Goal: Information Seeking & Learning: Learn about a topic

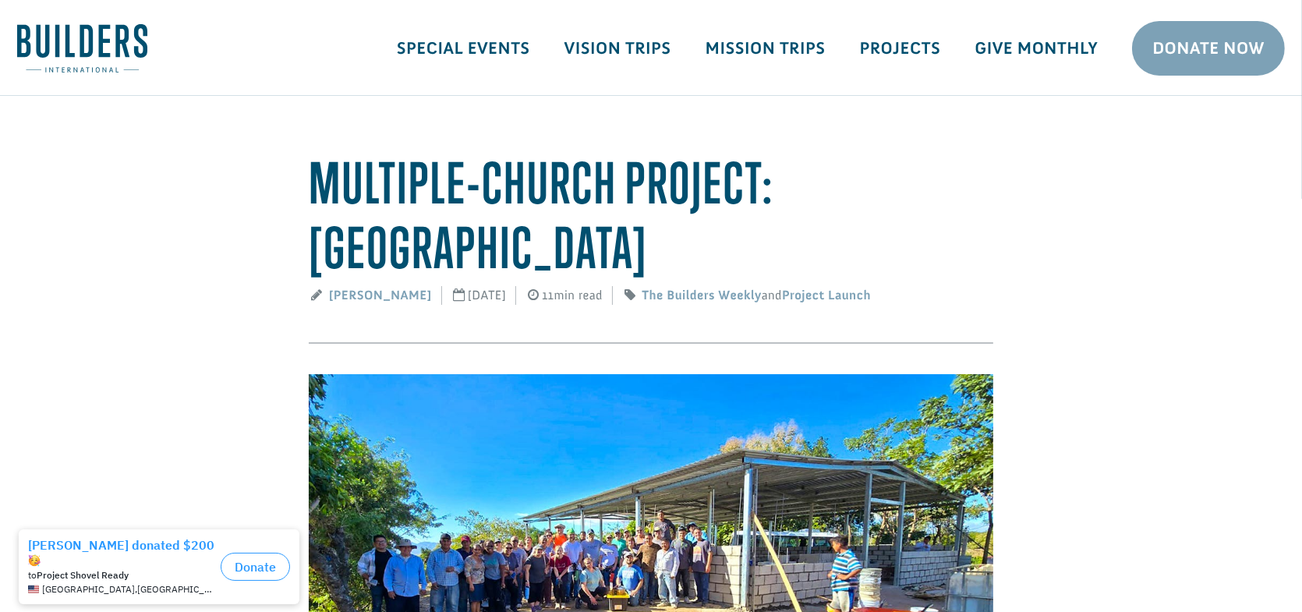
click at [534, 465] on img at bounding box center [651, 538] width 685 height 328
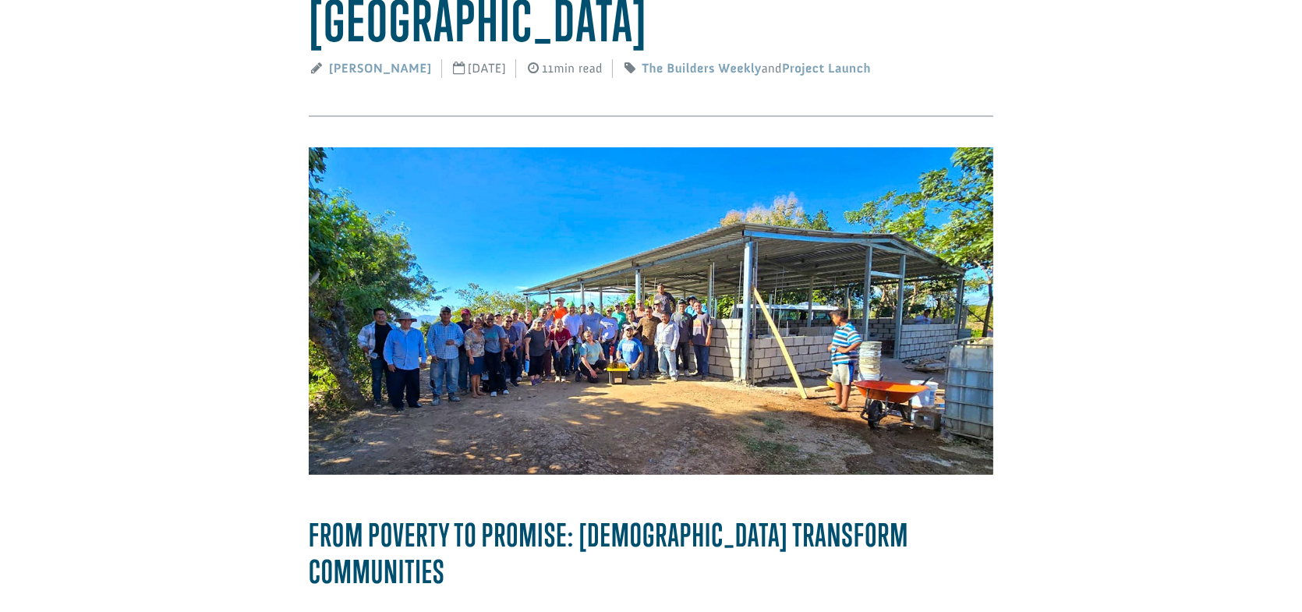
scroll to position [234, 0]
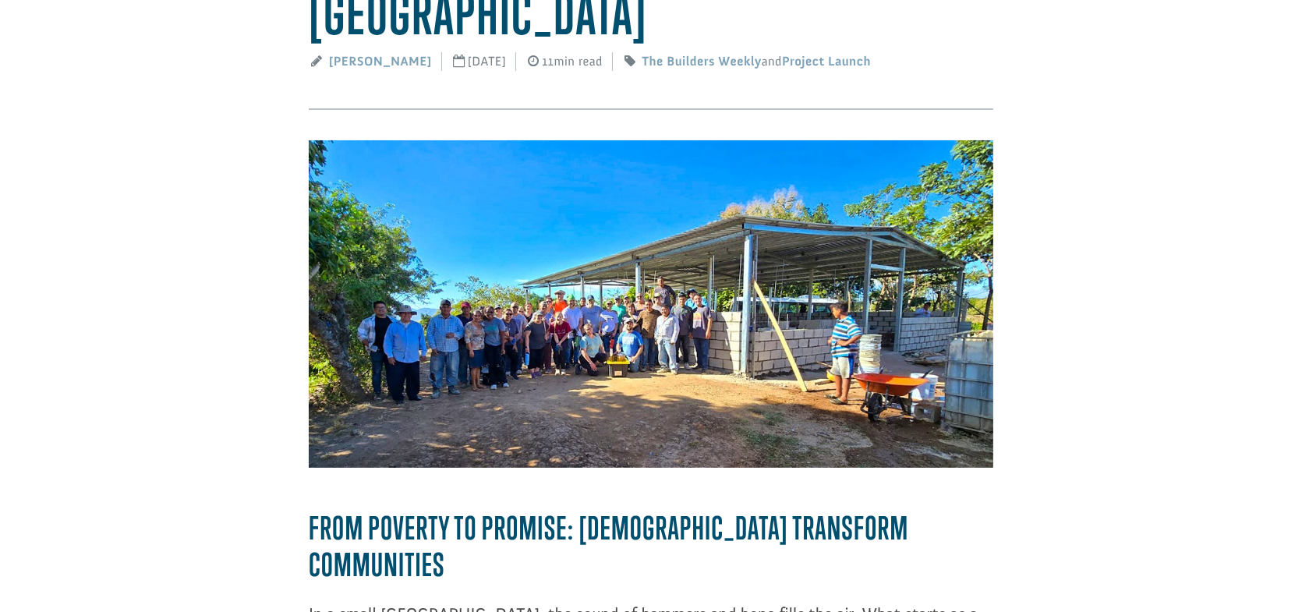
click at [660, 298] on img at bounding box center [651, 304] width 685 height 328
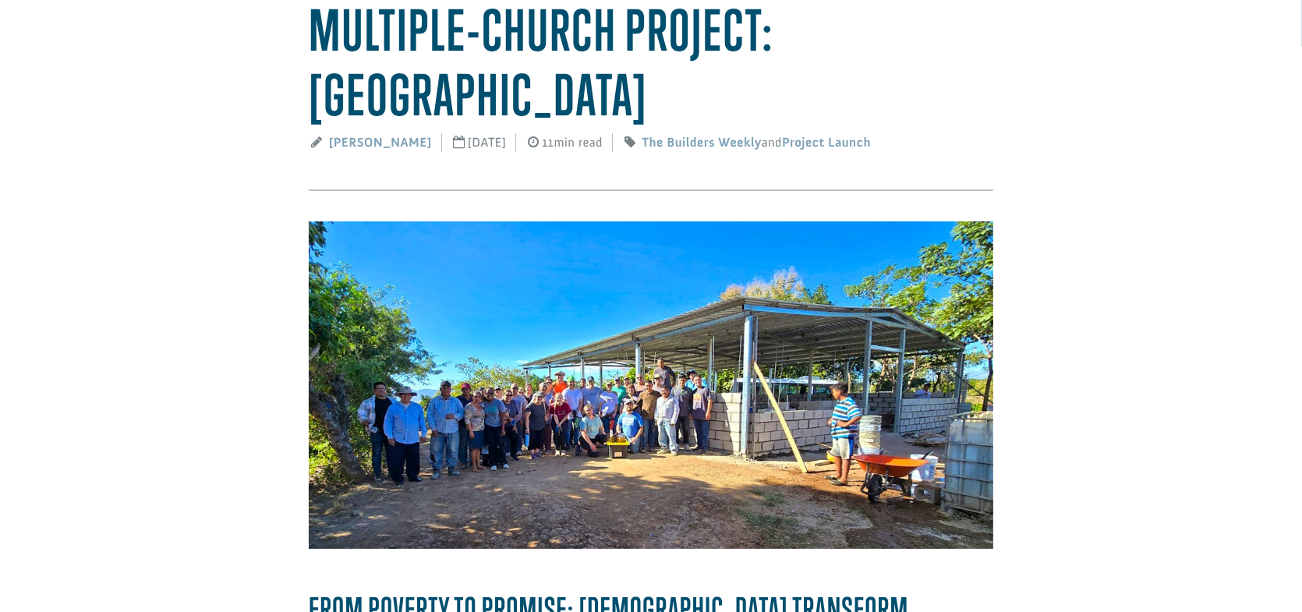
scroll to position [156, 0]
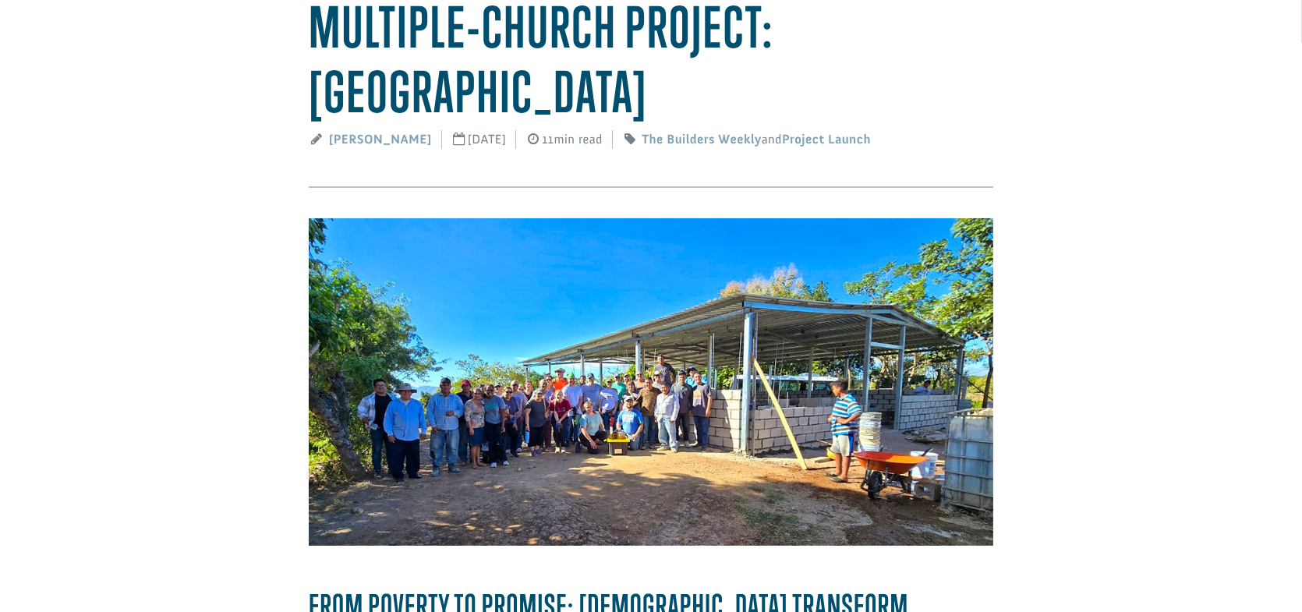
click at [577, 298] on img at bounding box center [651, 382] width 685 height 328
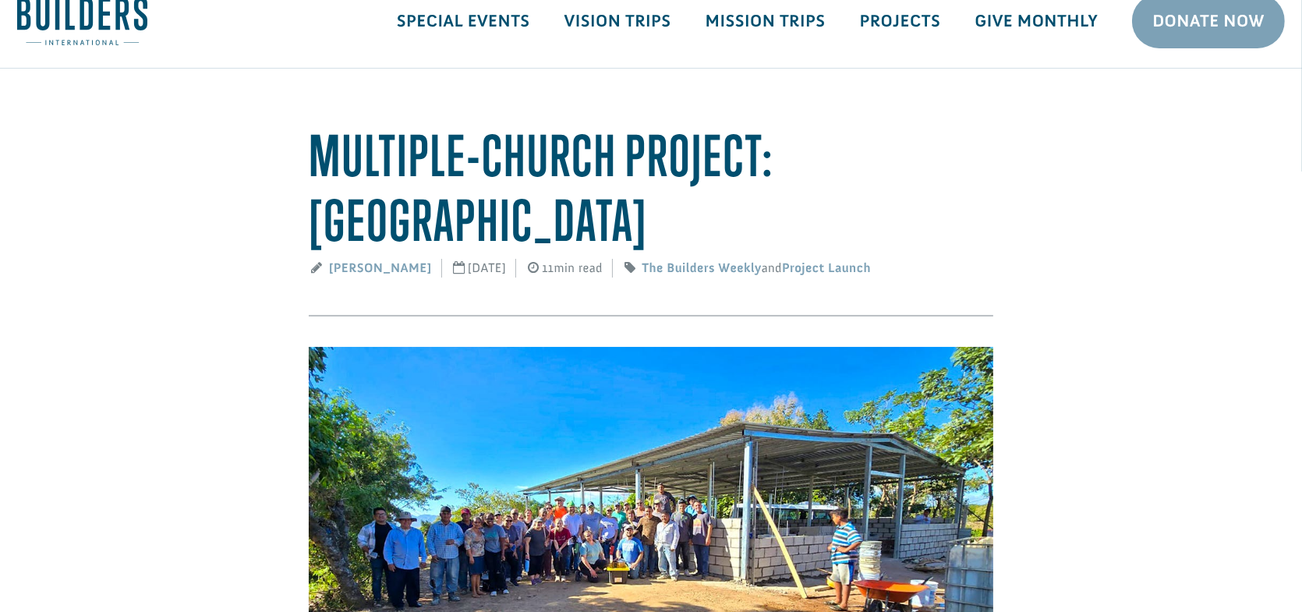
scroll to position [0, 0]
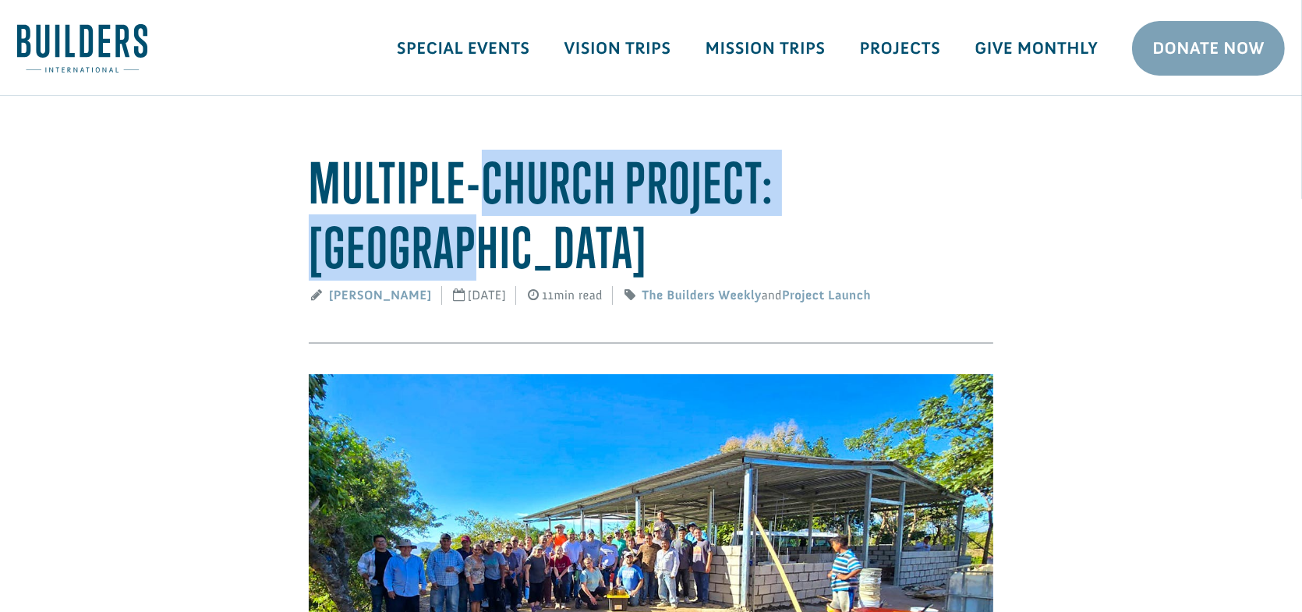
drag, startPoint x: 474, startPoint y: 193, endPoint x: 916, endPoint y: 187, distance: 442.2
click at [916, 187] on h1 "Multiple-Church Project: El Salvador" at bounding box center [651, 216] width 685 height 130
click at [77, 38] on img at bounding box center [82, 48] width 130 height 48
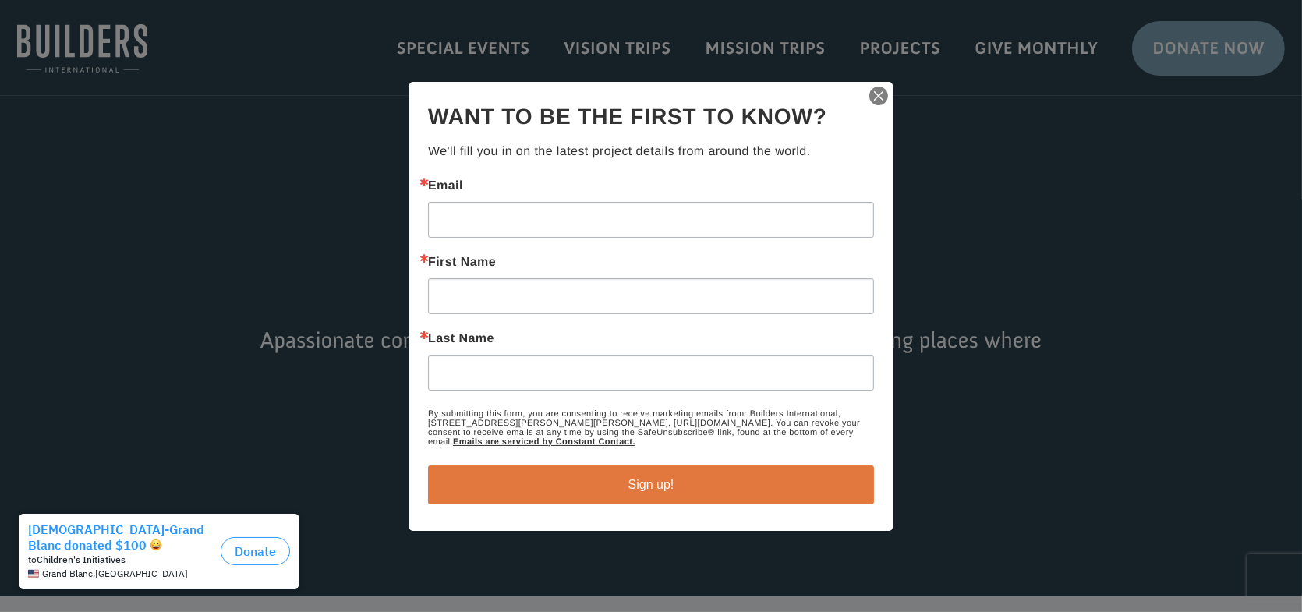
click at [880, 92] on img "button" at bounding box center [879, 96] width 22 height 22
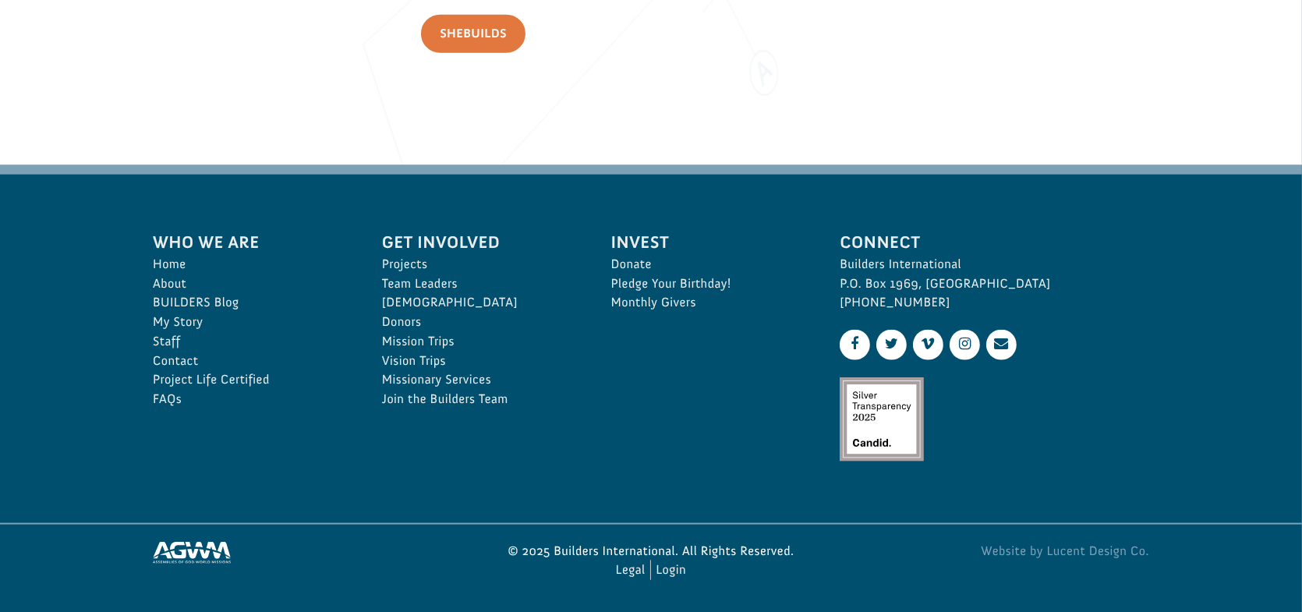
scroll to position [2376, 0]
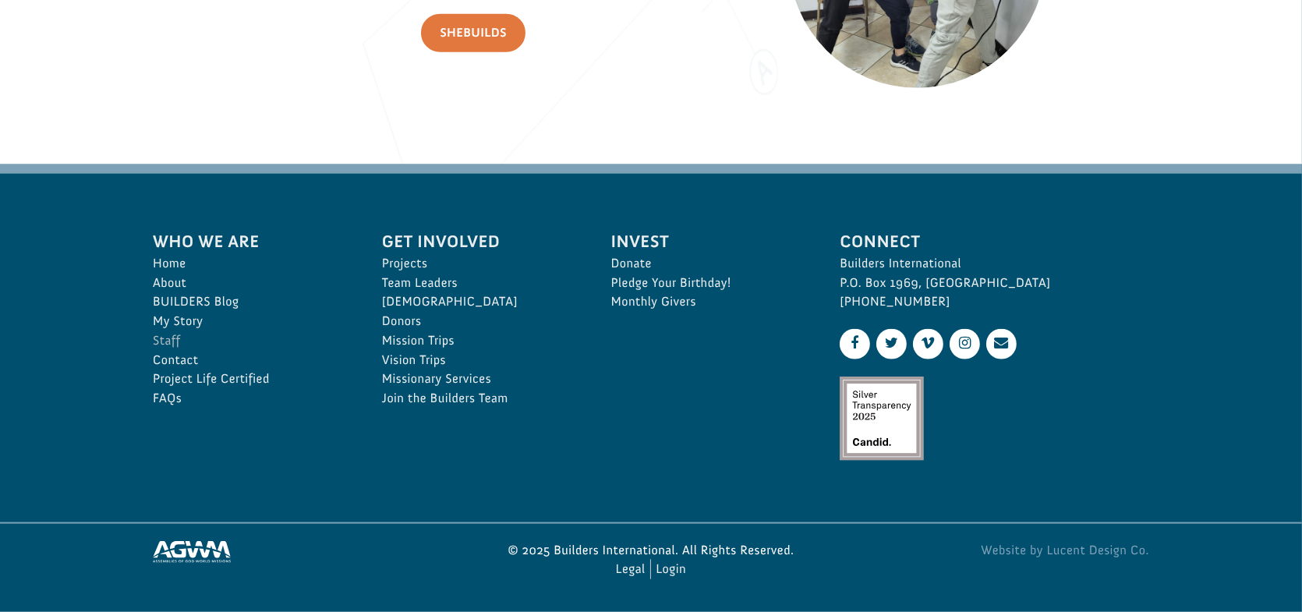
click at [167, 341] on link "Staff" at bounding box center [250, 340] width 195 height 19
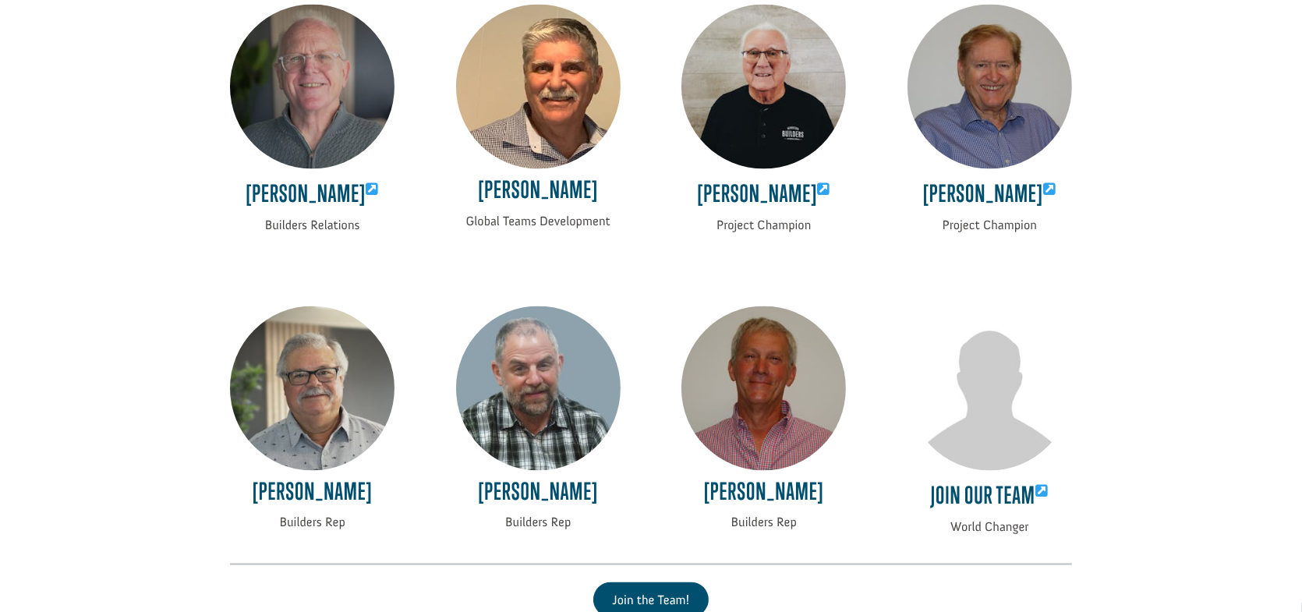
scroll to position [3197, 0]
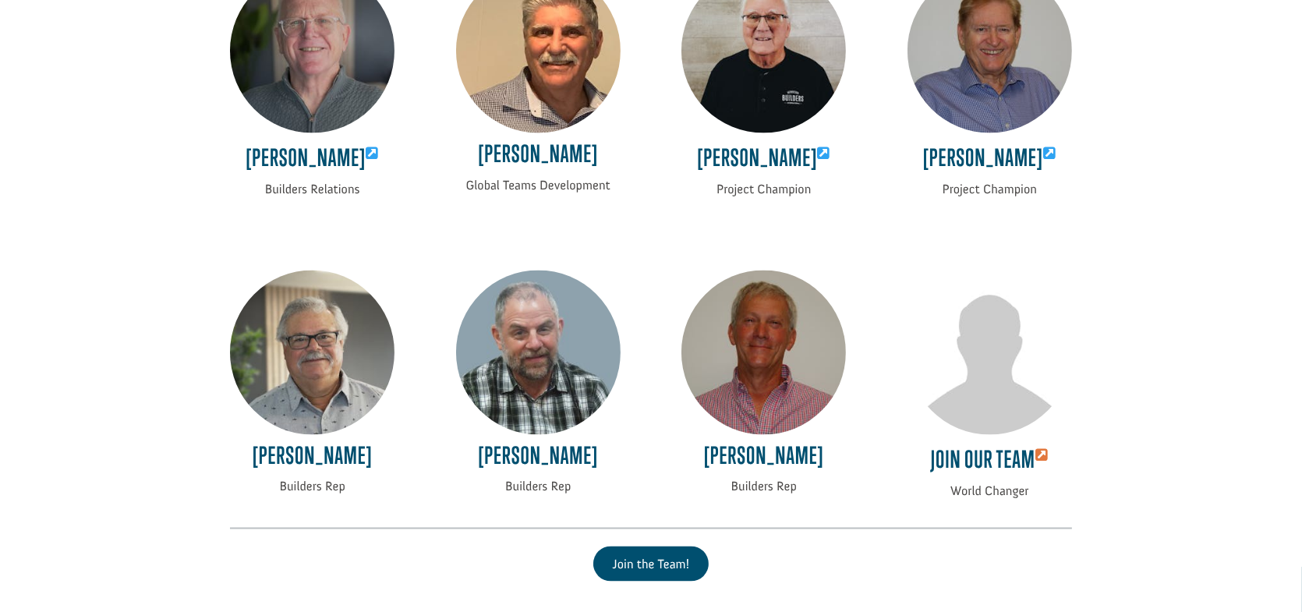
click at [1043, 462] on icon at bounding box center [1042, 455] width 13 height 14
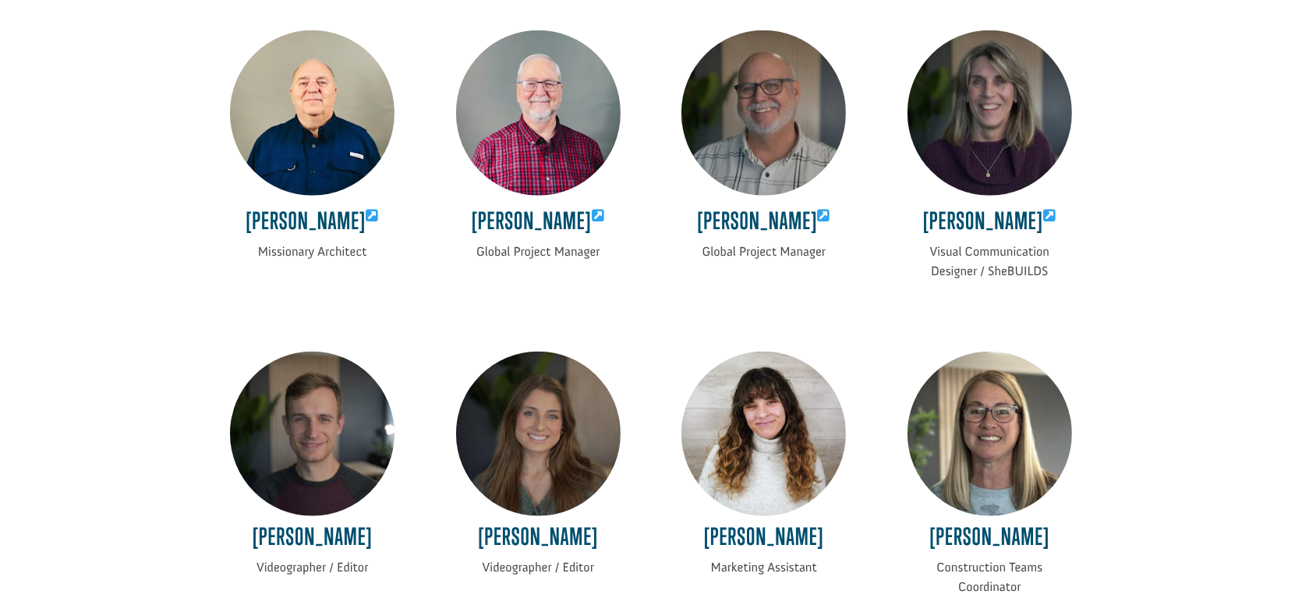
scroll to position [1482, 0]
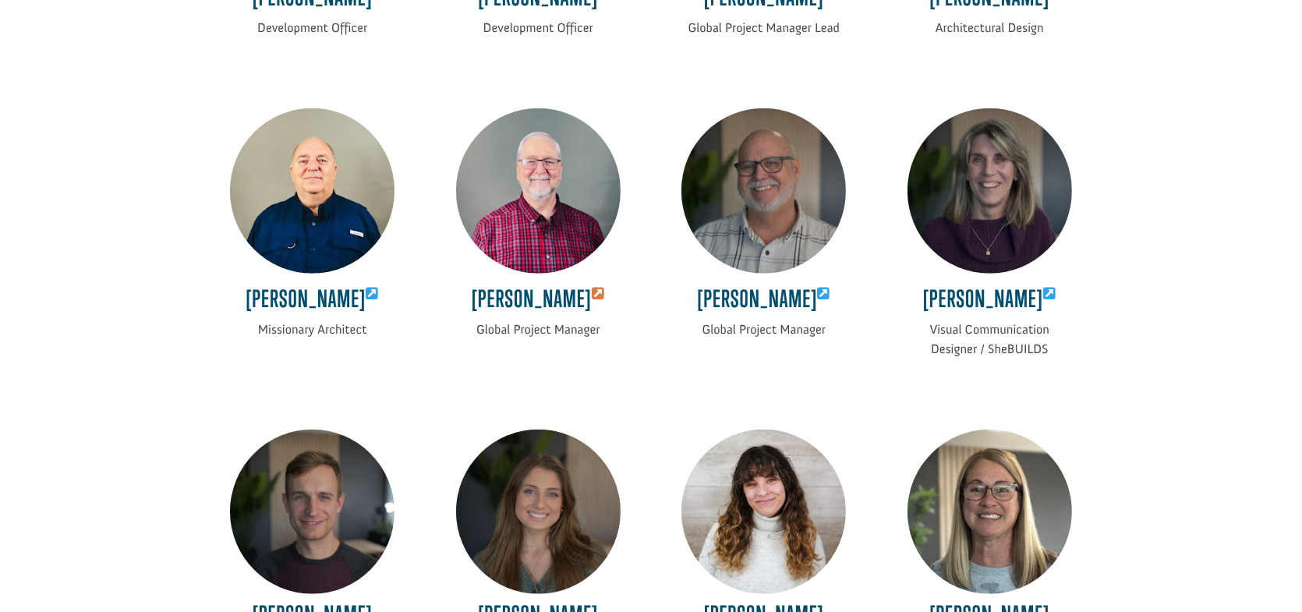
click at [605, 297] on icon at bounding box center [598, 294] width 13 height 14
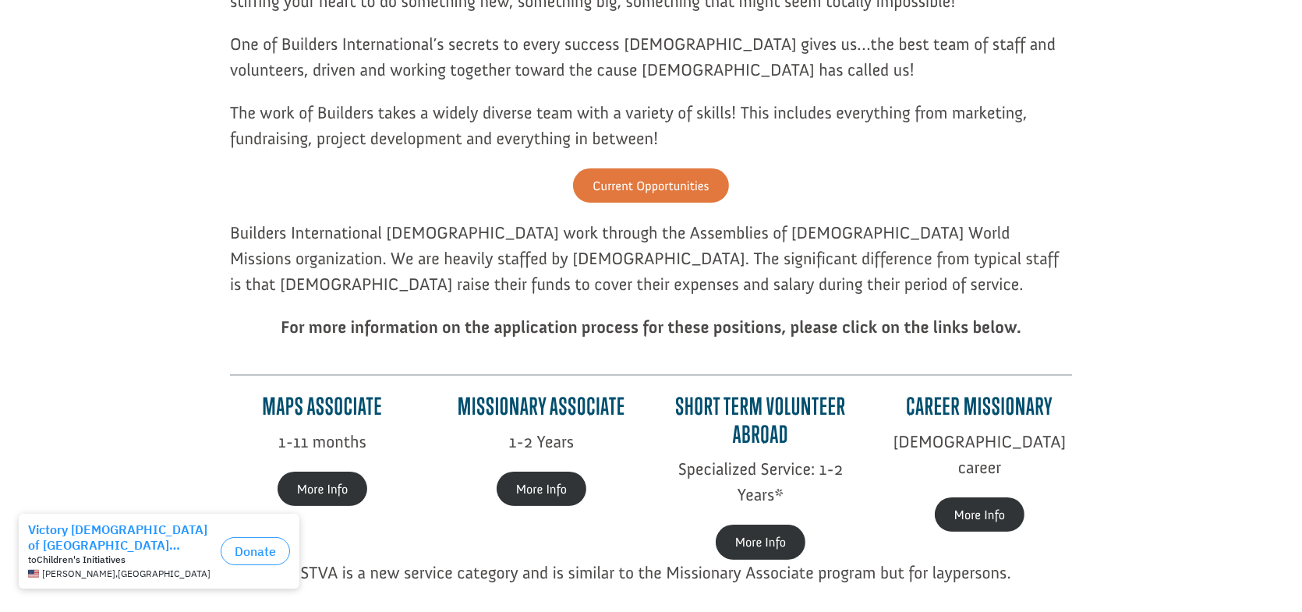
scroll to position [390, 0]
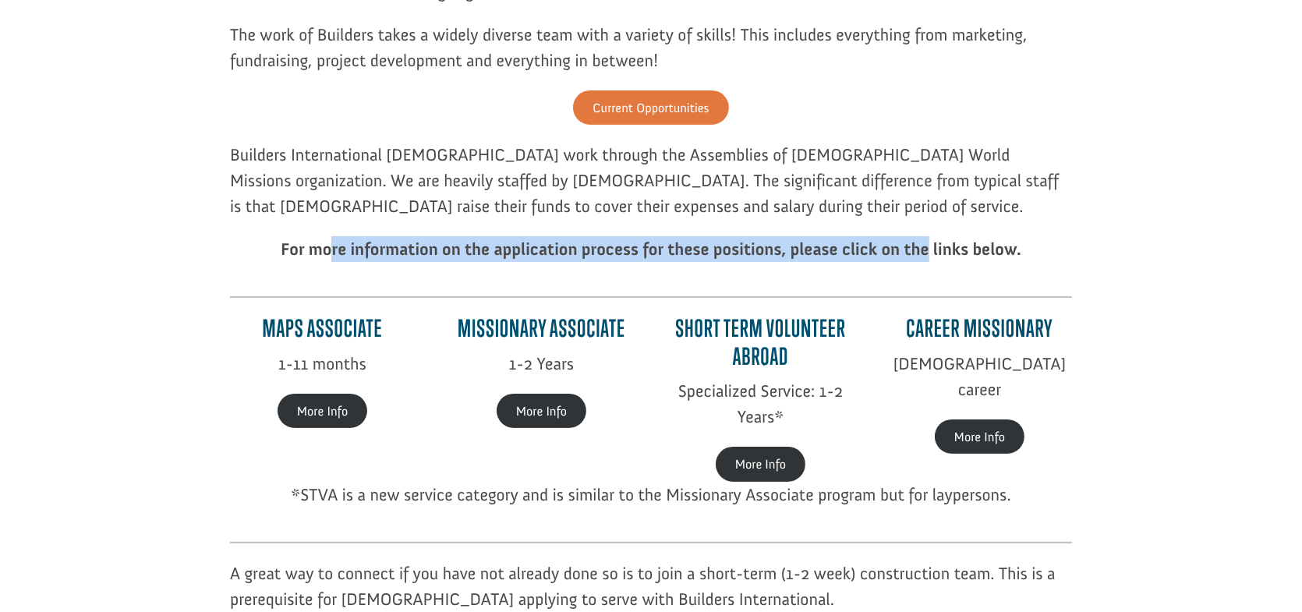
drag, startPoint x: 334, startPoint y: 246, endPoint x: 930, endPoint y: 246, distance: 595.8
click at [930, 246] on strong "For more information on the application process for these positions, please cli…" at bounding box center [651, 249] width 741 height 21
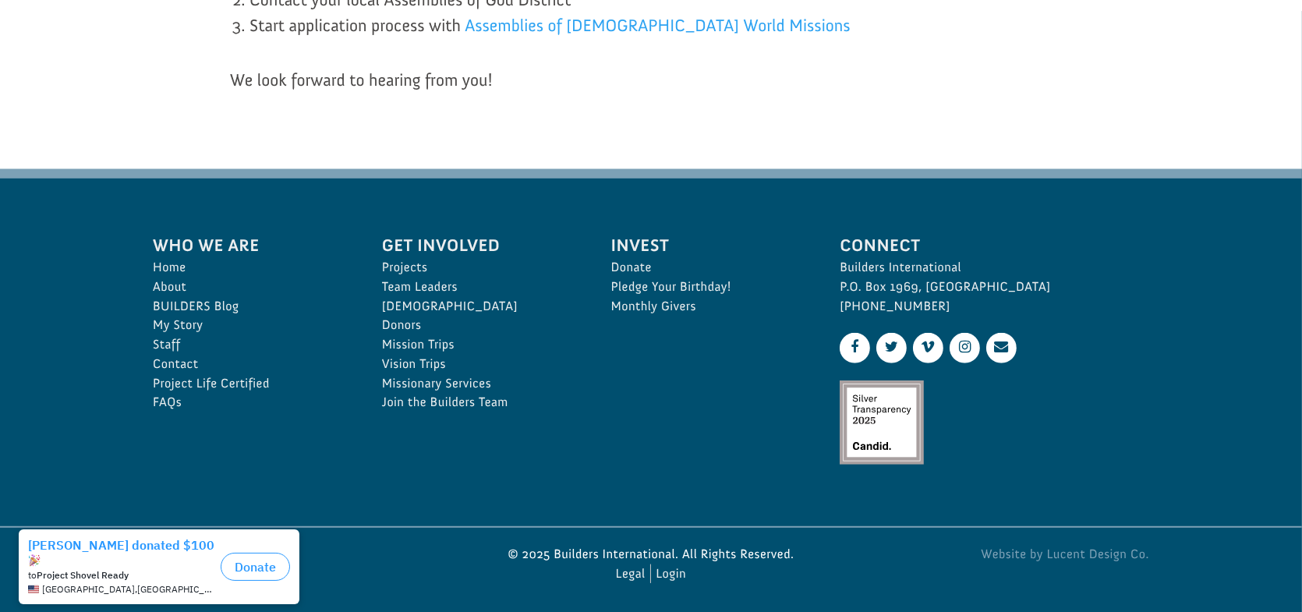
scroll to position [1181, 0]
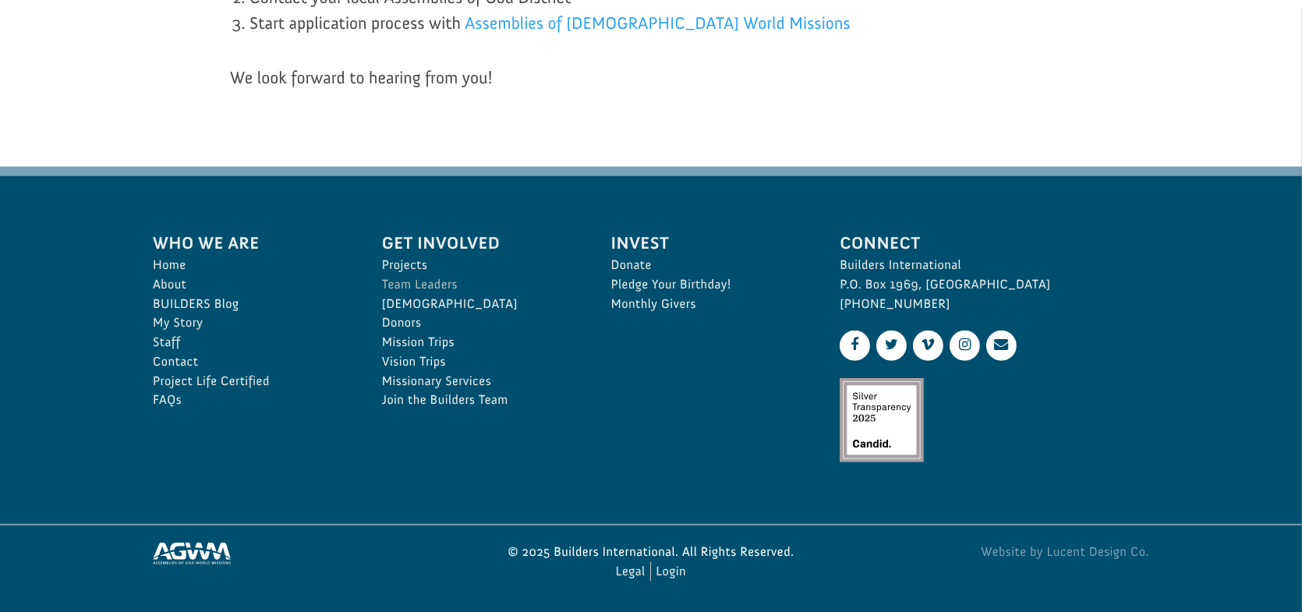
click at [437, 284] on link "Team Leaders" at bounding box center [479, 284] width 195 height 19
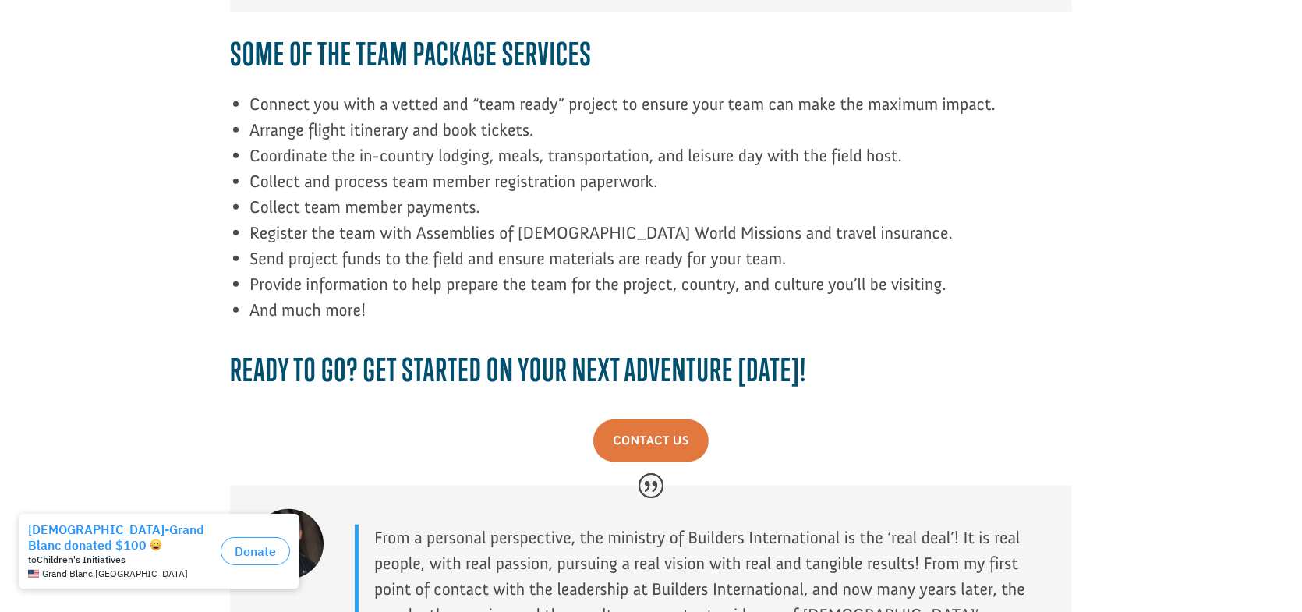
scroll to position [1794, 0]
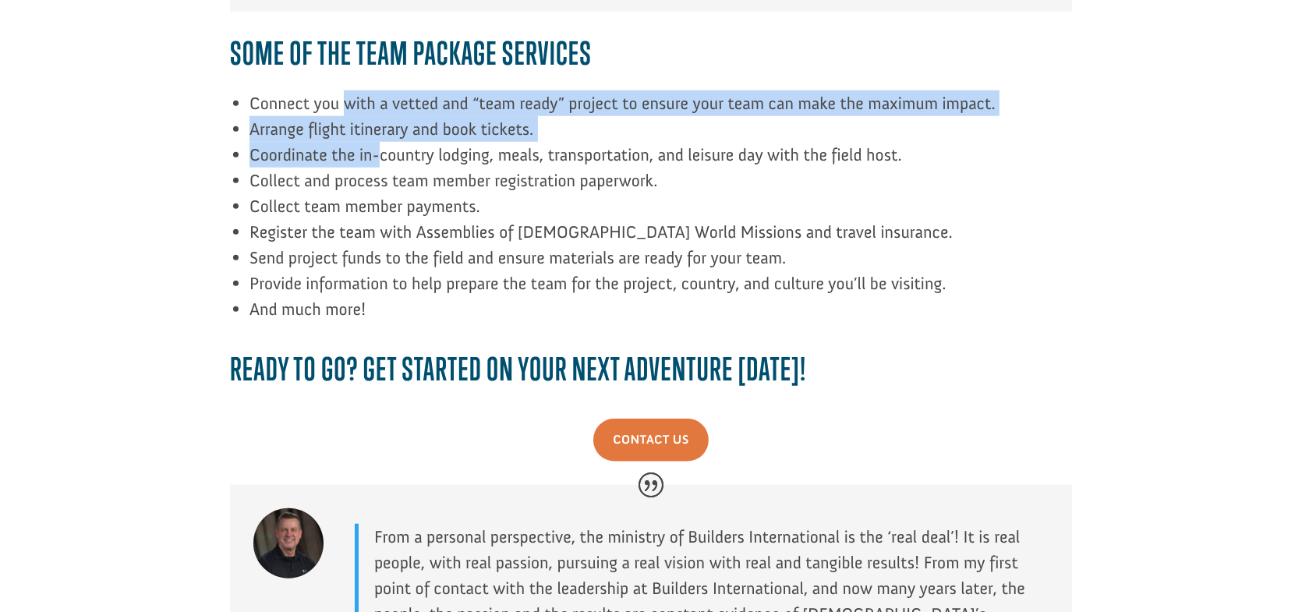
drag, startPoint x: 342, startPoint y: 101, endPoint x: 377, endPoint y: 161, distance: 70.2
click at [377, 161] on ul "Connect you with a vetted and “team ready” project to ensure your team can make…" at bounding box center [661, 214] width 823 height 249
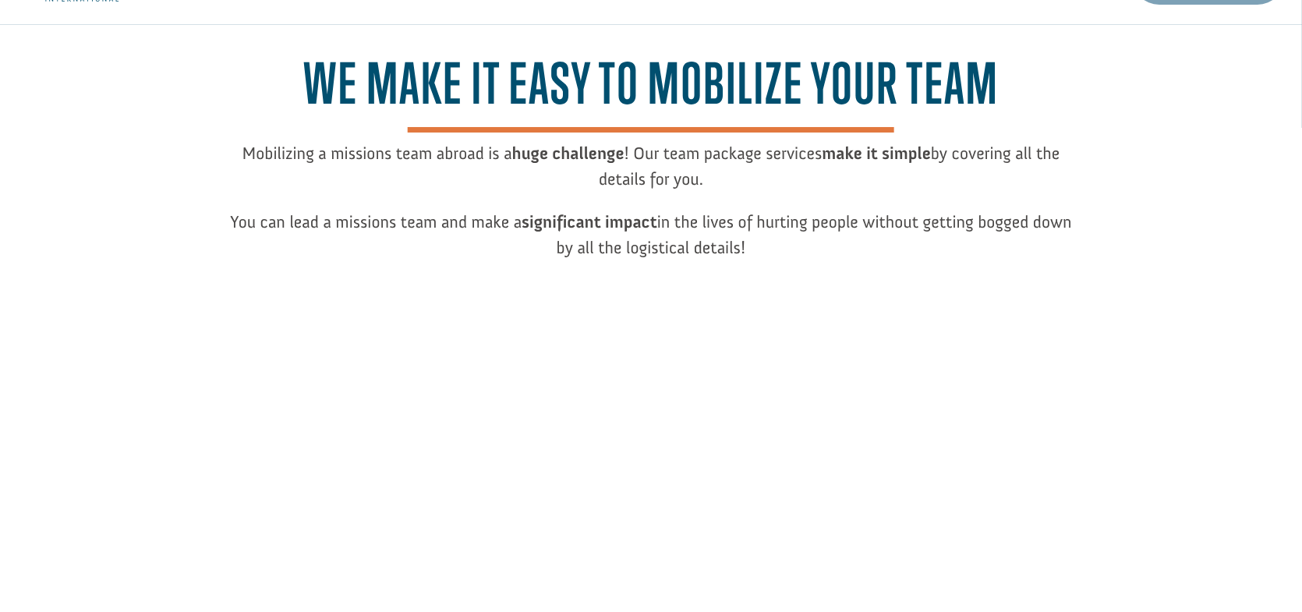
scroll to position [0, 0]
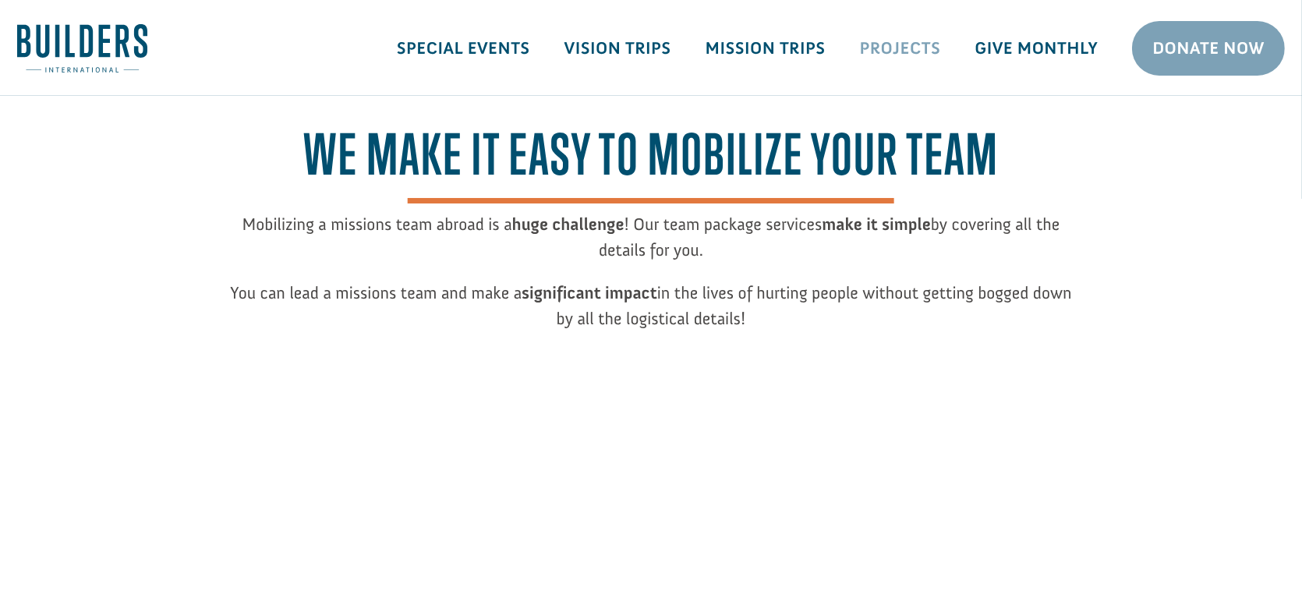
click at [901, 51] on link "Projects" at bounding box center [900, 48] width 115 height 45
